Goal: Task Accomplishment & Management: Use online tool/utility

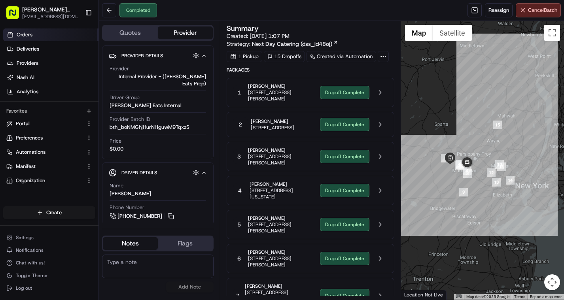
click at [54, 33] on link "Orders" at bounding box center [50, 34] width 95 height 13
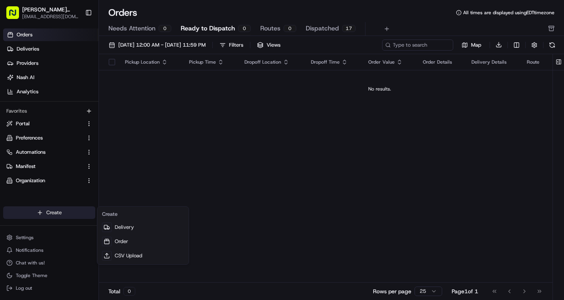
click at [44, 213] on html "[PERSON_NAME] Eats Prep [EMAIL_ADDRESS][DOMAIN_NAME] Toggle Sidebar Orders Deli…" at bounding box center [282, 150] width 564 height 300
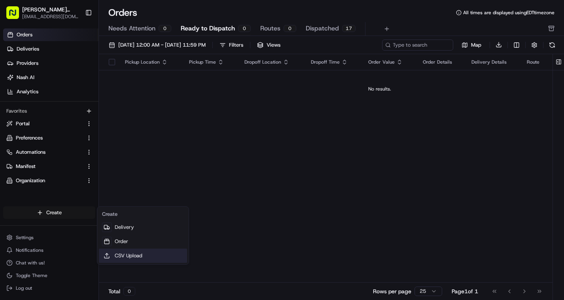
click at [126, 256] on link "CSV Upload" at bounding box center [143, 256] width 88 height 14
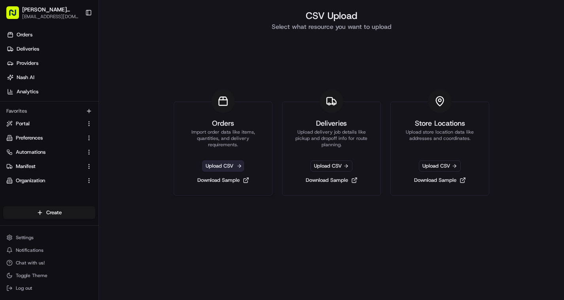
click at [220, 167] on span "Upload CSV" at bounding box center [223, 166] width 42 height 11
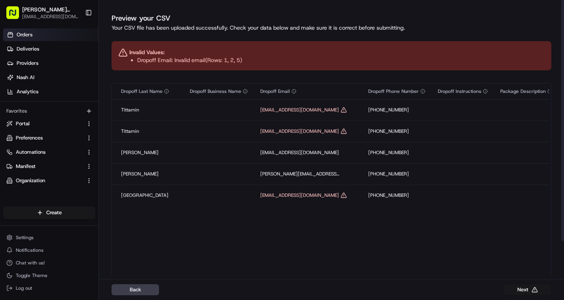
scroll to position [0, 1025]
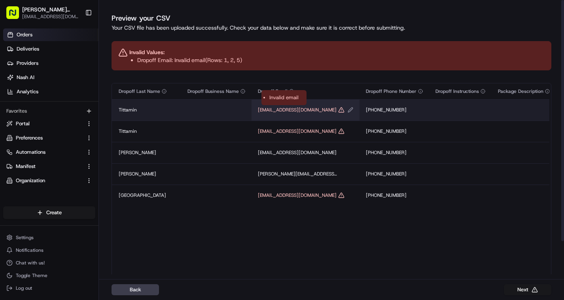
click at [339, 112] on icon "Edit Dropoff Email value" at bounding box center [341, 110] width 5 height 5
type input "[EMAIL_ADDRESS][DOMAIN_NAME]"
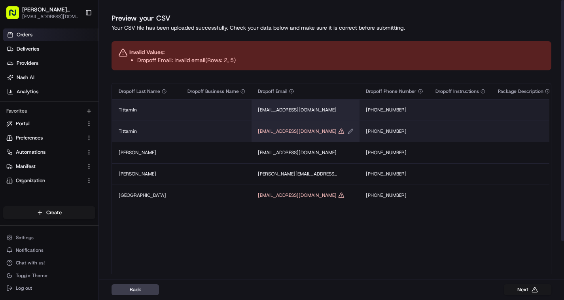
click at [348, 134] on icon "Edit Dropoff Email value" at bounding box center [351, 132] width 6 height 6
type input "[EMAIL_ADDRESS][DOMAIN_NAME]"
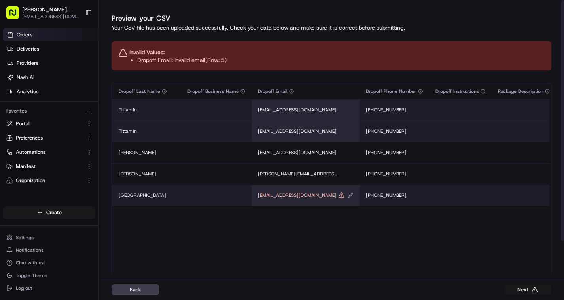
click at [348, 196] on icon "Edit Dropoff Email value" at bounding box center [350, 195] width 5 height 5
type input "[EMAIL_ADDRESS][DOMAIN_NAME]"
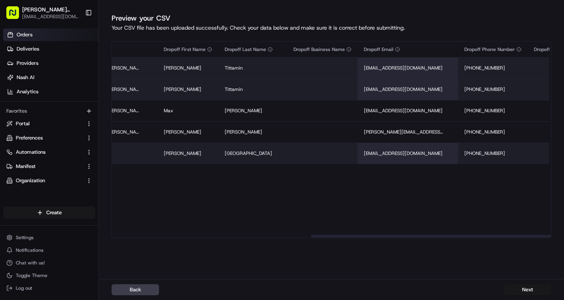
scroll to position [0, 942]
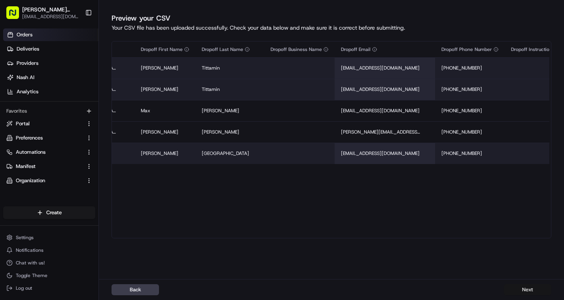
click at [533, 289] on button "Next" at bounding box center [527, 290] width 47 height 11
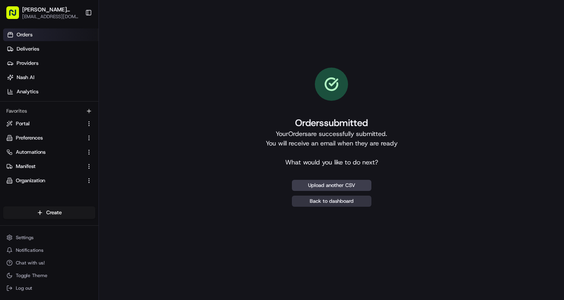
click at [355, 204] on link "Back to dashboard" at bounding box center [332, 201] width 80 height 11
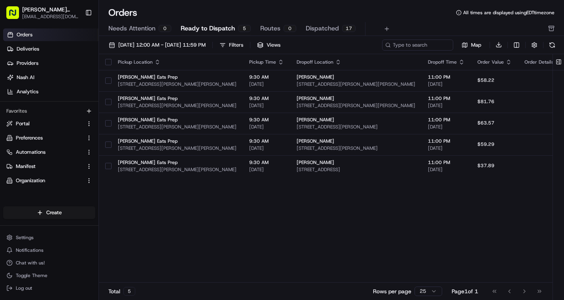
click at [110, 62] on button "button" at bounding box center [108, 62] width 6 height 6
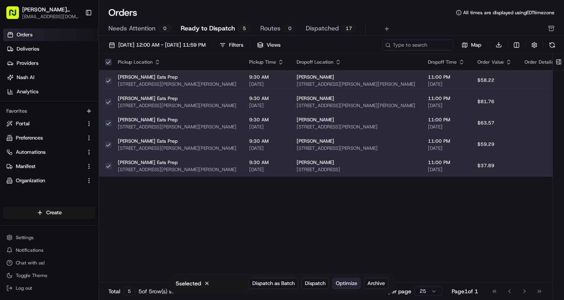
click at [346, 284] on span "Optimize" at bounding box center [346, 283] width 21 height 7
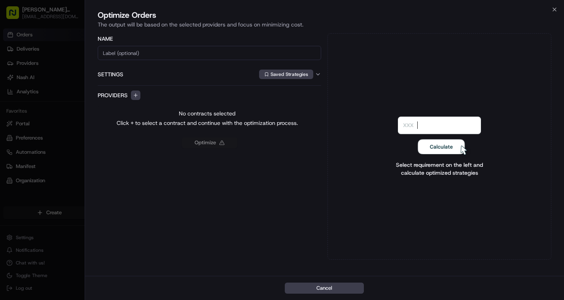
click at [234, 55] on input at bounding box center [210, 53] width 224 height 14
type input "8"
type input "[PERSON_NAME] Eats Deliveries 8/17"
click at [135, 95] on button "button" at bounding box center [135, 95] width 9 height 9
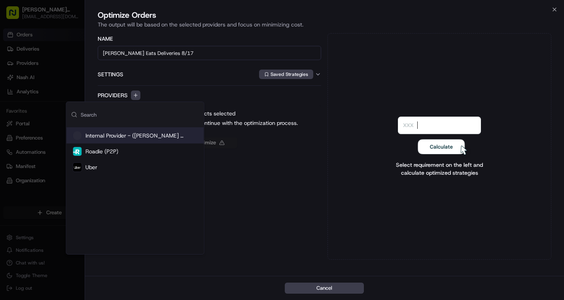
click at [138, 137] on span "Internal Provider - ([PERSON_NAME] Eats Prep)" at bounding box center [134, 136] width 99 height 8
click at [262, 122] on input "0" at bounding box center [258, 123] width 32 height 11
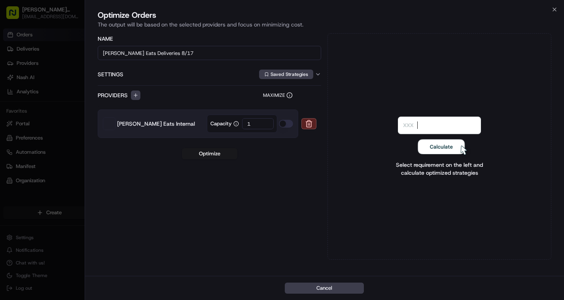
type input "1"
click at [319, 73] on icon "button" at bounding box center [318, 74] width 6 height 6
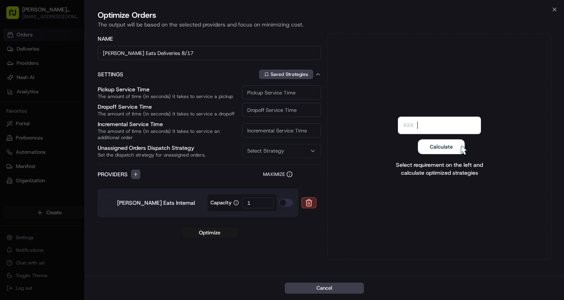
click at [287, 152] on div "Select Strategy" at bounding box center [281, 151] width 75 height 7
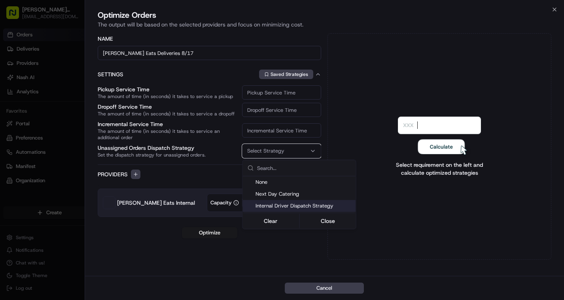
click at [286, 207] on span "Internal Driver Dispatch Strategy" at bounding box center [304, 206] width 97 height 7
click at [321, 227] on div "Clear Close" at bounding box center [300, 221] width 112 height 14
click at [321, 221] on button "Close" at bounding box center [328, 221] width 54 height 11
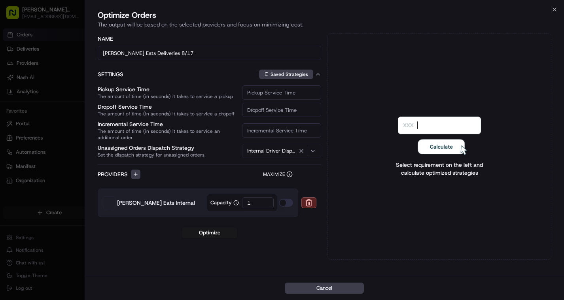
click at [309, 233] on div "Optimize" at bounding box center [210, 233] width 224 height 11
click at [222, 233] on button "Optimize" at bounding box center [209, 233] width 55 height 11
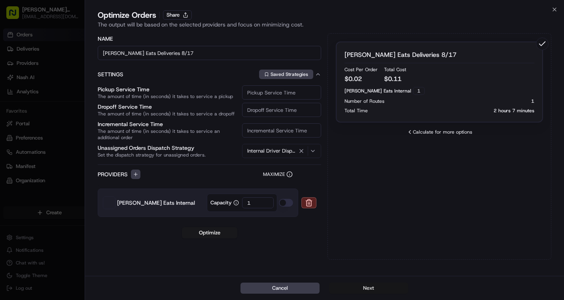
click at [381, 289] on button "Next" at bounding box center [368, 288] width 79 height 11
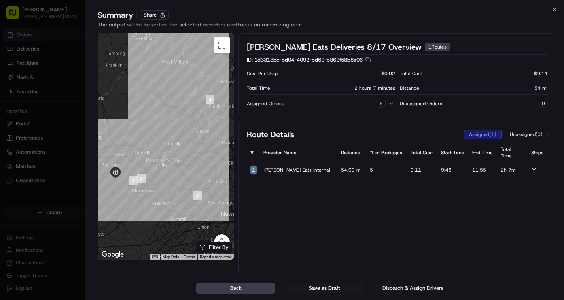
click at [416, 289] on button "Dispatch & Assign Drivers" at bounding box center [413, 288] width 79 height 11
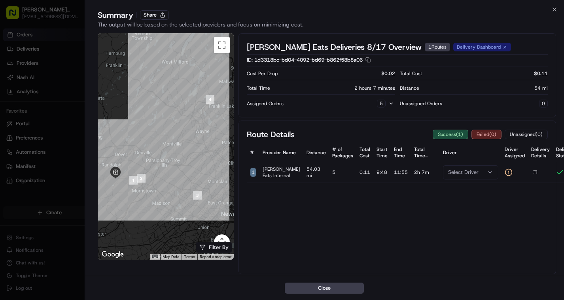
click at [463, 174] on div "Select Driver" at bounding box center [470, 172] width 51 height 7
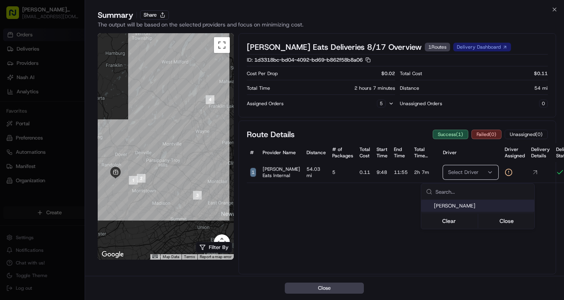
click at [460, 211] on div "[PERSON_NAME]" at bounding box center [478, 206] width 113 height 12
click at [496, 221] on button "Close" at bounding box center [507, 221] width 54 height 11
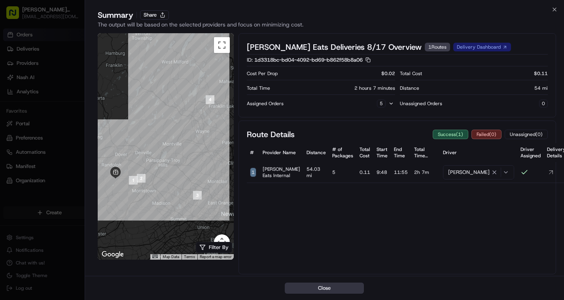
click at [351, 290] on button "Close" at bounding box center [324, 288] width 79 height 11
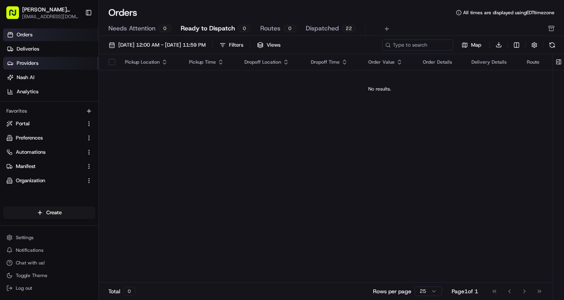
click at [26, 65] on span "Providers" at bounding box center [28, 63] width 22 height 7
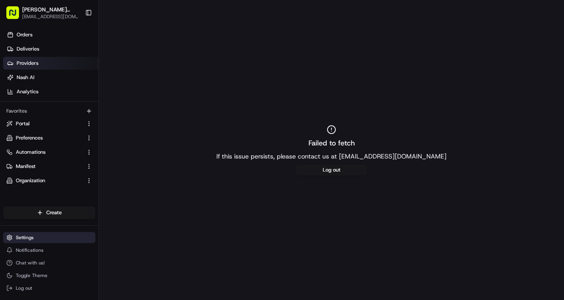
click at [27, 239] on span "Settings" at bounding box center [25, 238] width 18 height 6
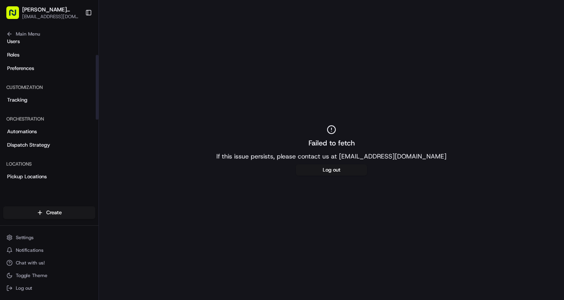
scroll to position [37, 0]
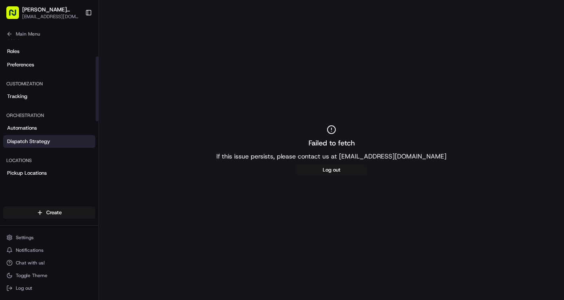
click at [39, 141] on span "Dispatch Strategy" at bounding box center [28, 141] width 43 height 7
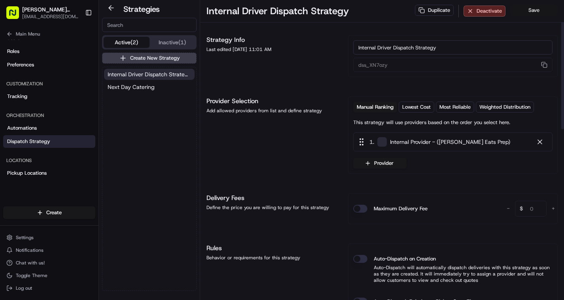
click at [530, 8] on button "Save" at bounding box center [534, 10] width 47 height 11
